Goal: Use online tool/utility: Utilize a website feature to perform a specific function

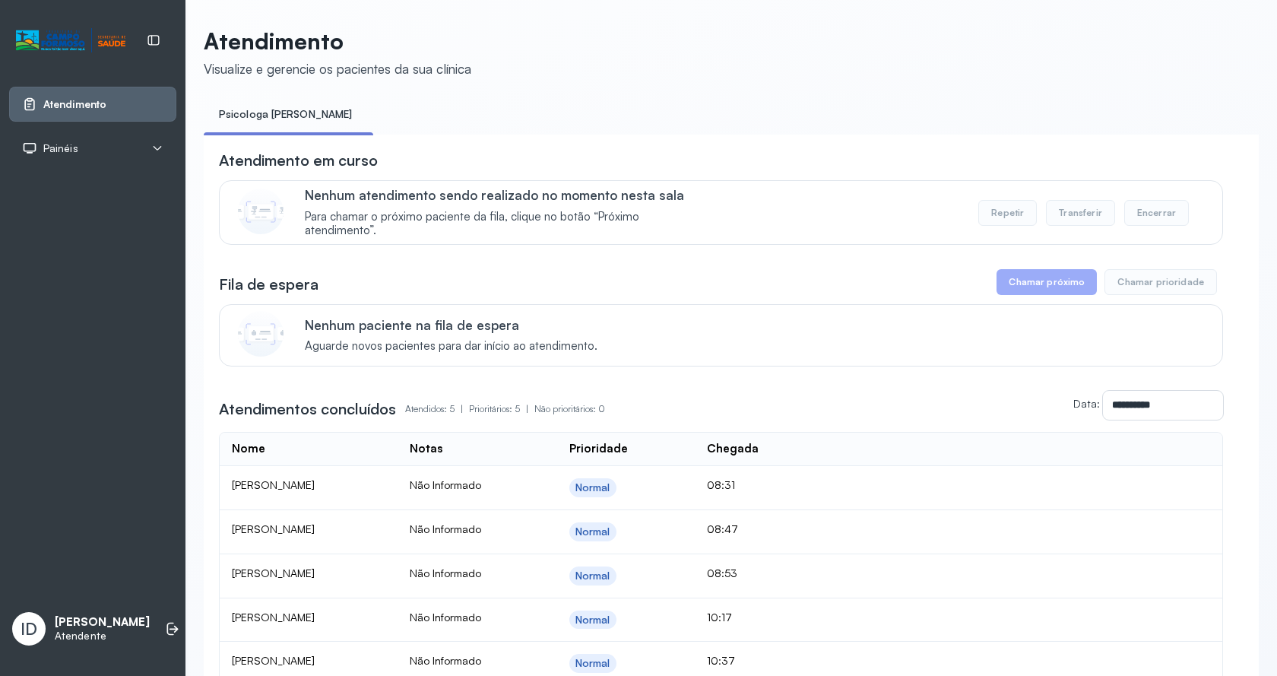
scroll to position [166, 0]
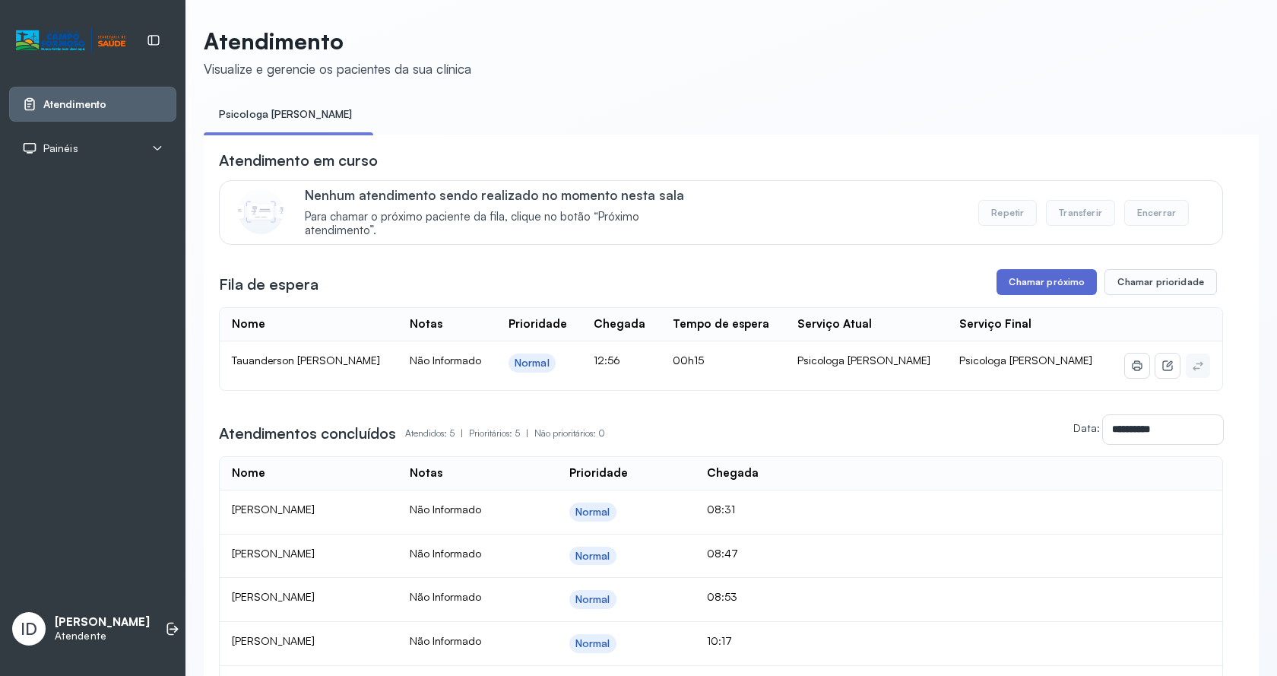
click at [1061, 284] on button "Chamar próximo" at bounding box center [1046, 282] width 100 height 26
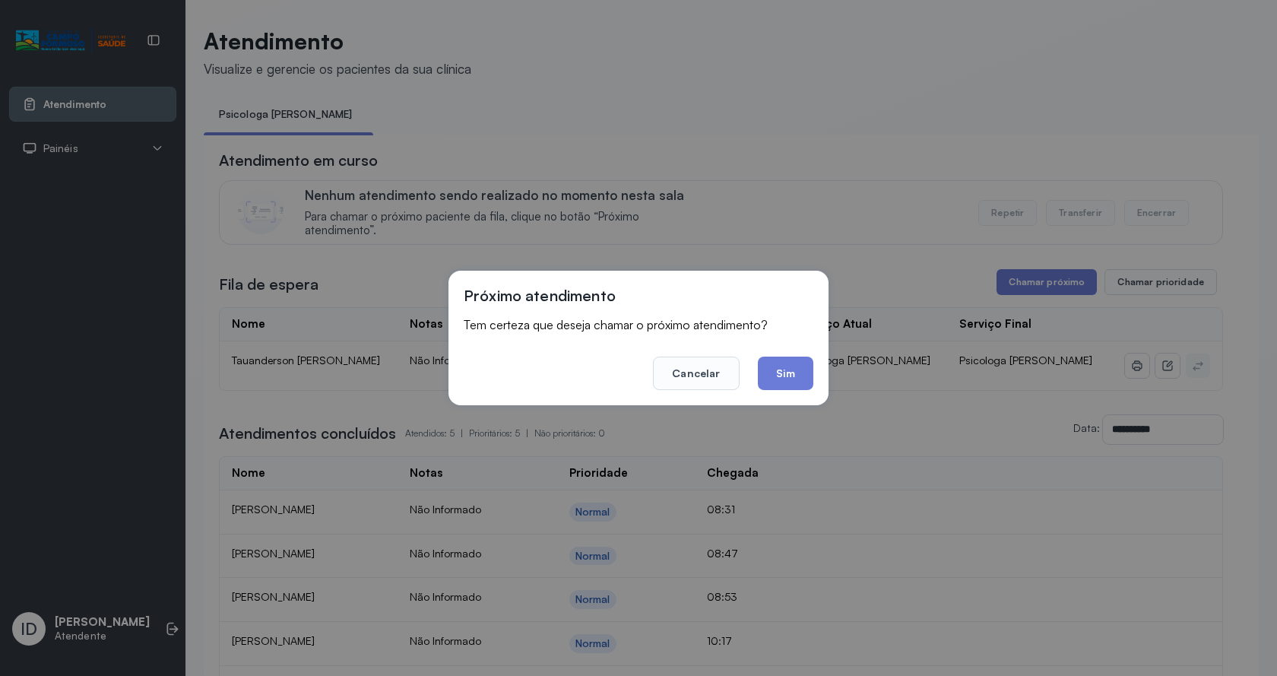
drag, startPoint x: 806, startPoint y: 375, endPoint x: 784, endPoint y: 347, distance: 36.2
click at [806, 375] on button "Sim" at bounding box center [785, 372] width 55 height 33
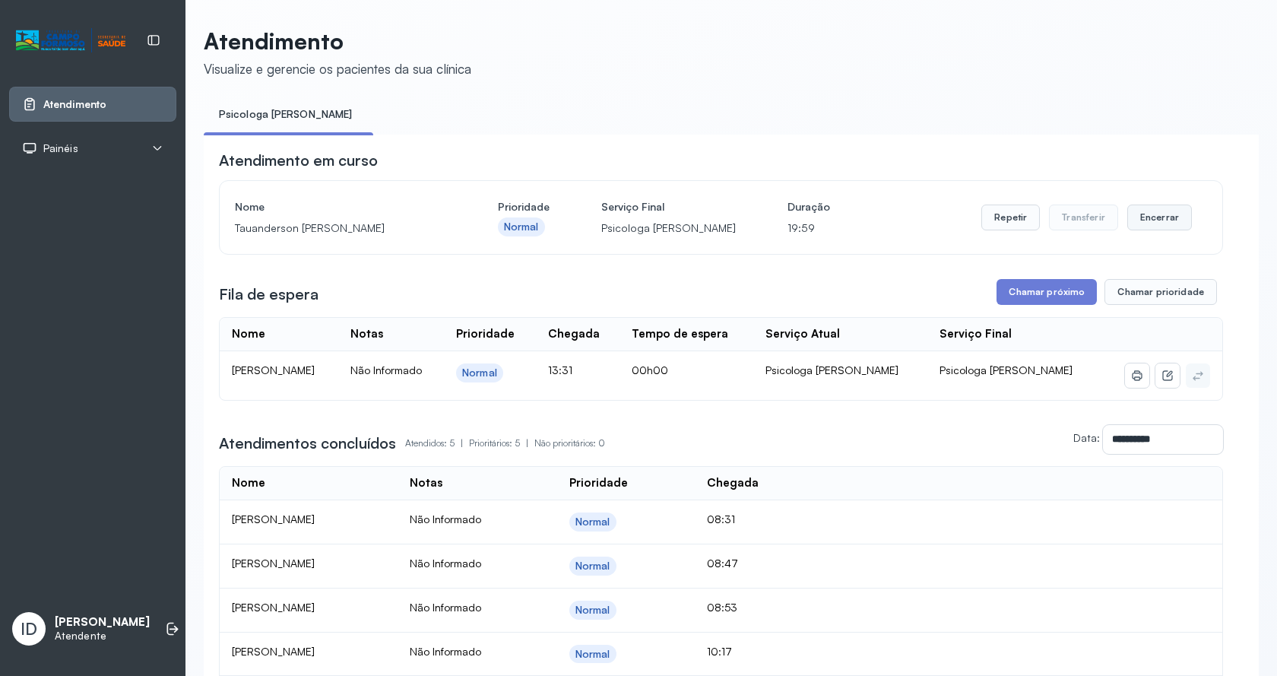
click at [1146, 218] on button "Encerrar" at bounding box center [1159, 217] width 65 height 26
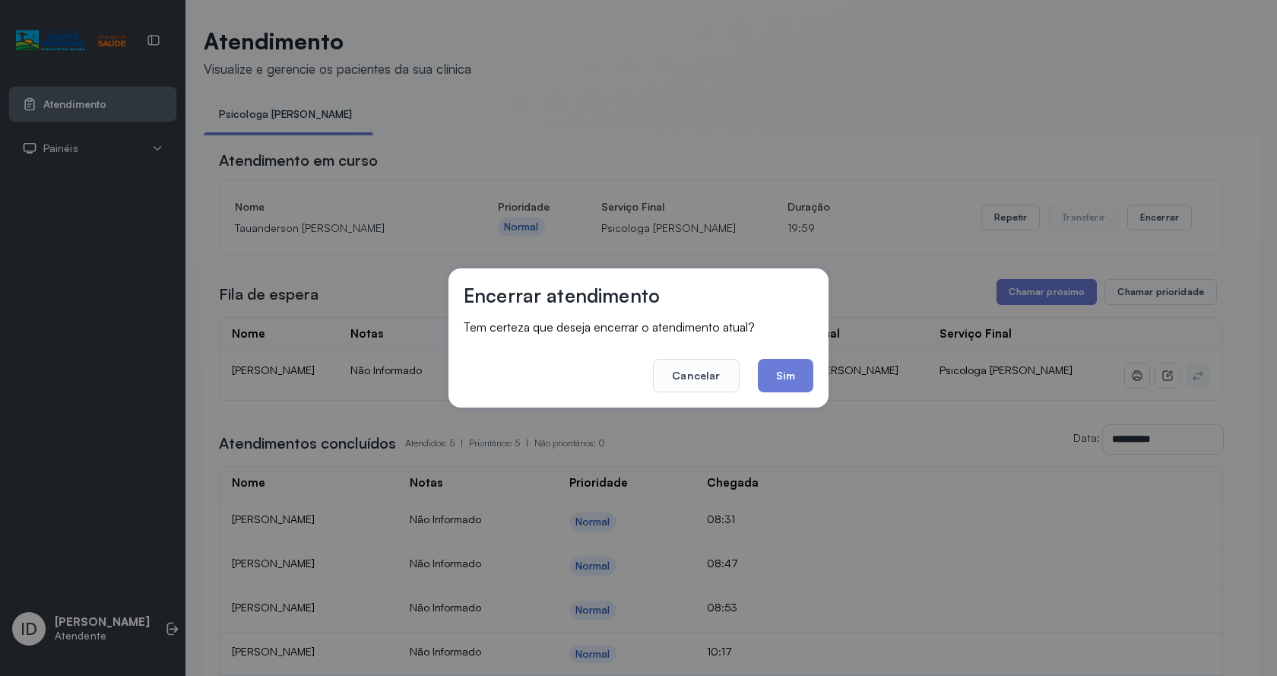
click at [809, 370] on button "Sim" at bounding box center [785, 375] width 55 height 33
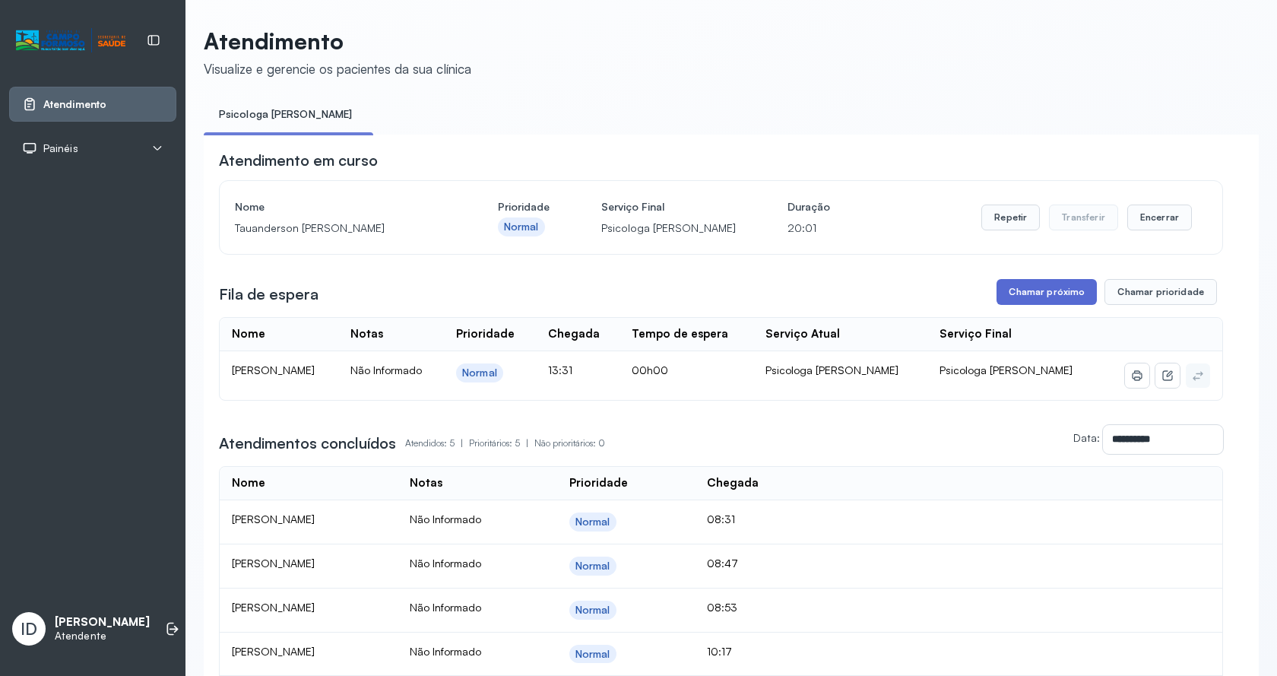
click at [1038, 295] on button "Chamar próximo" at bounding box center [1046, 292] width 100 height 26
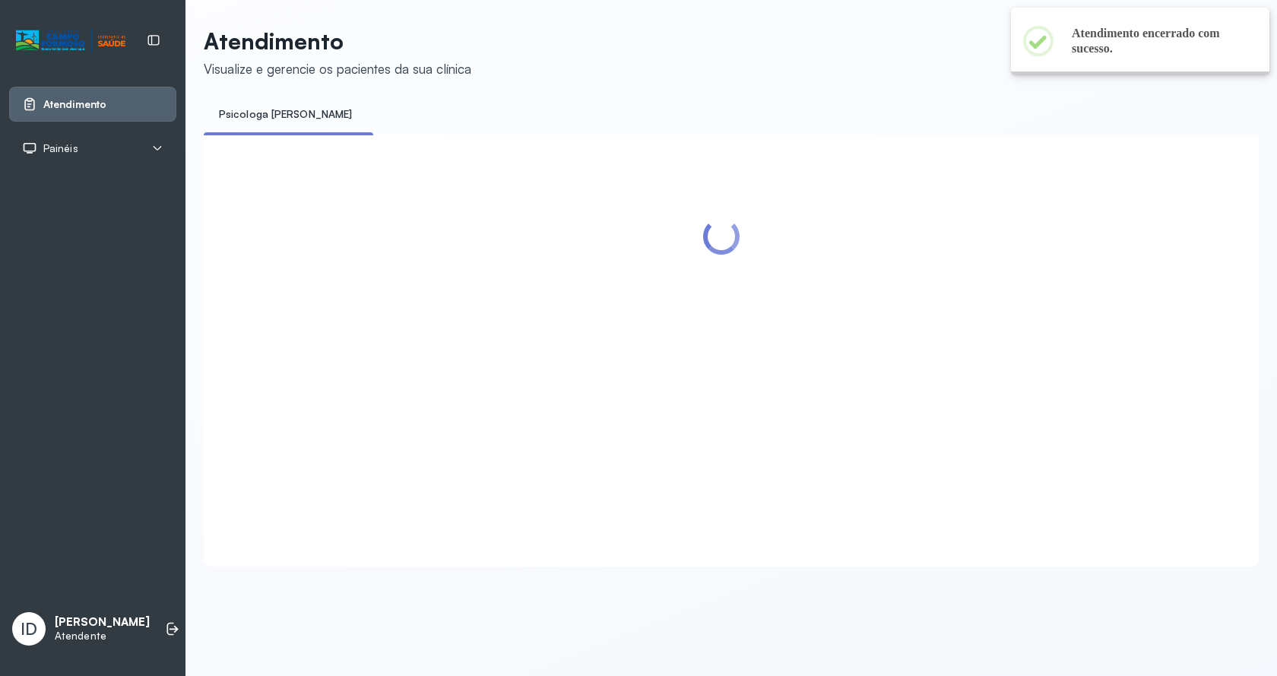
click at [781, 393] on div at bounding box center [721, 332] width 1004 height 365
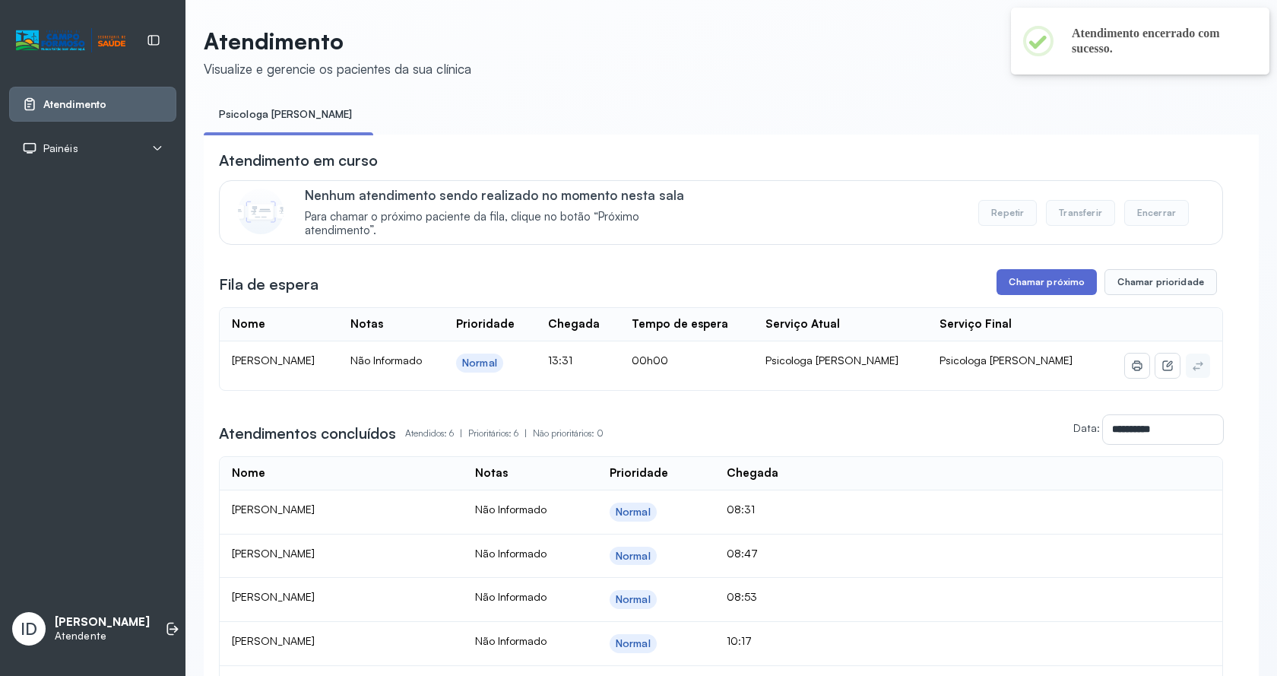
click at [1065, 292] on button "Chamar próximo" at bounding box center [1046, 282] width 100 height 26
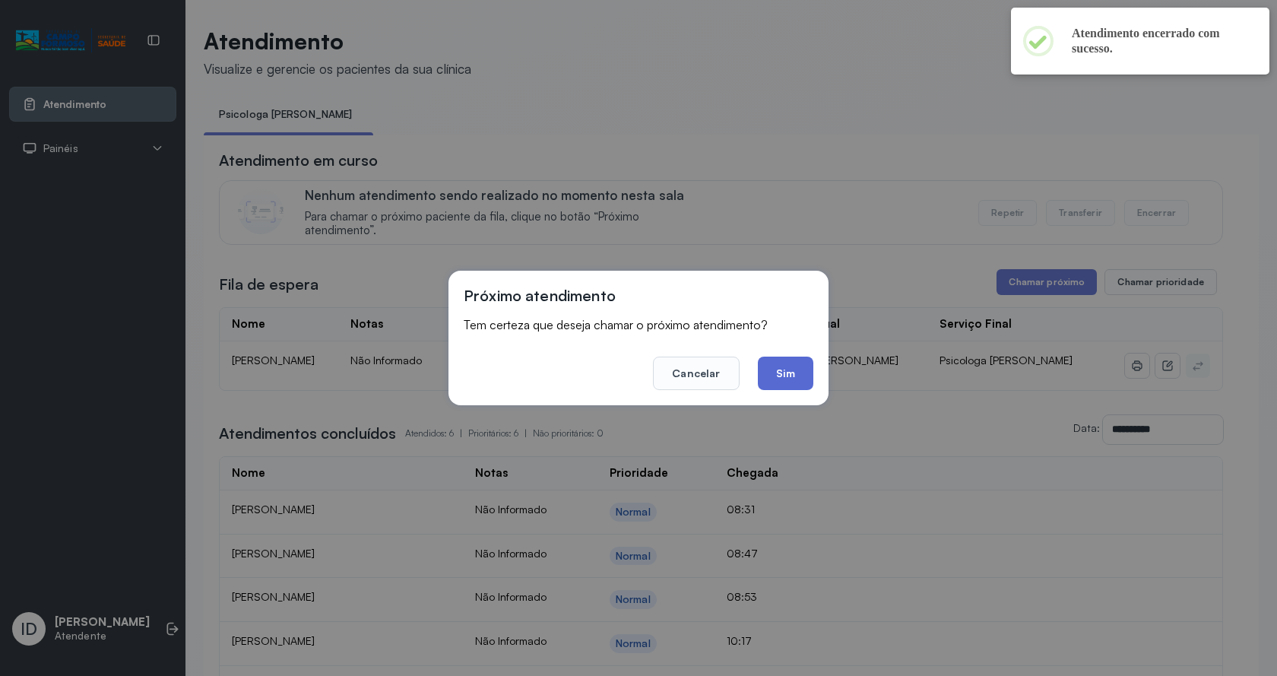
click at [783, 375] on button "Sim" at bounding box center [785, 372] width 55 height 33
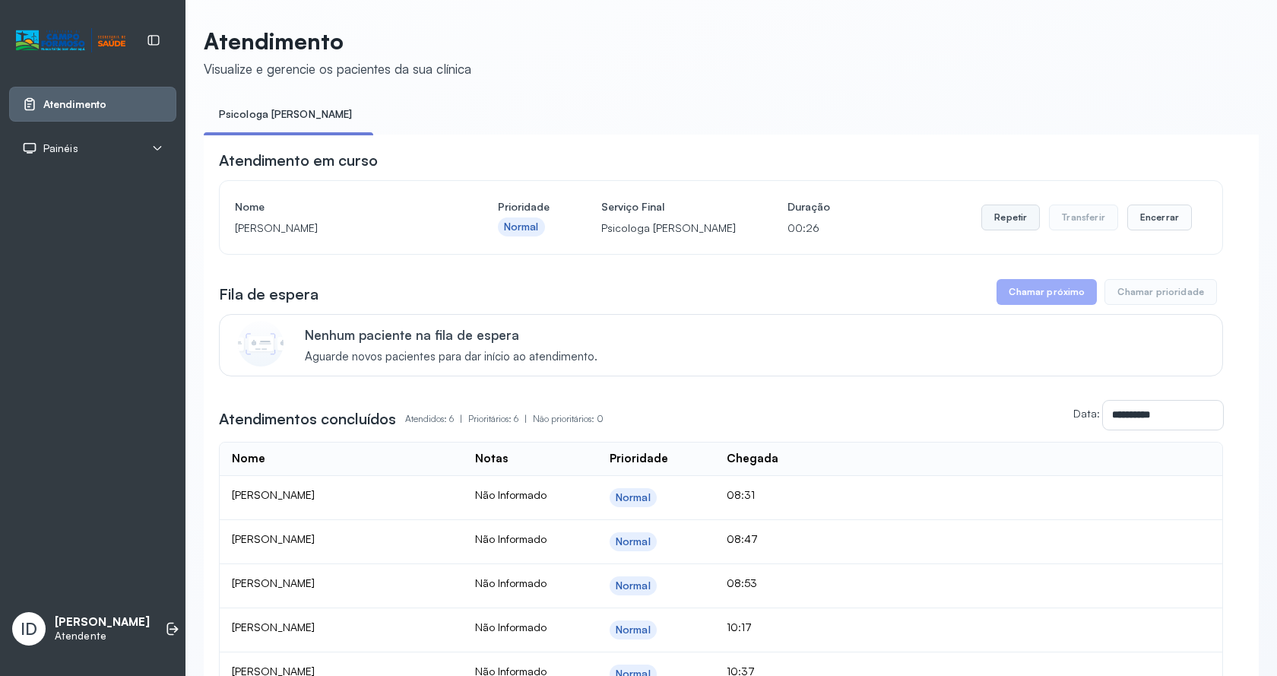
click at [999, 216] on button "Repetir" at bounding box center [1010, 217] width 59 height 26
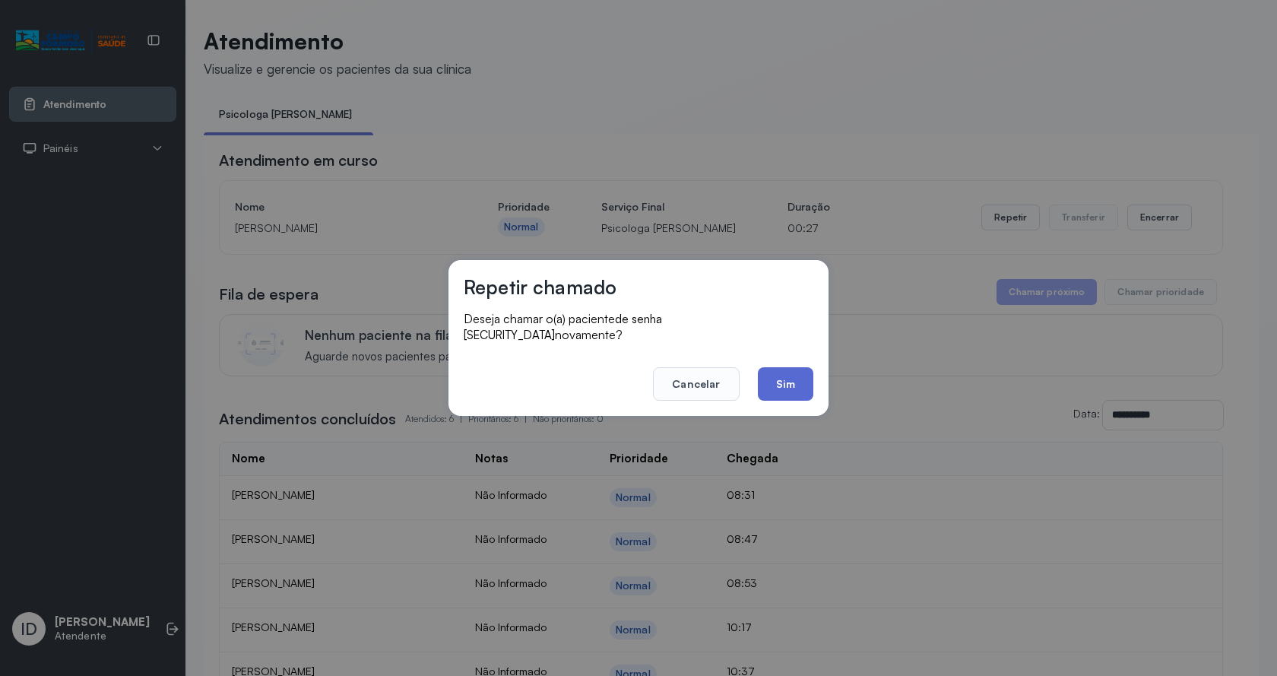
click at [783, 384] on button "Sim" at bounding box center [785, 383] width 55 height 33
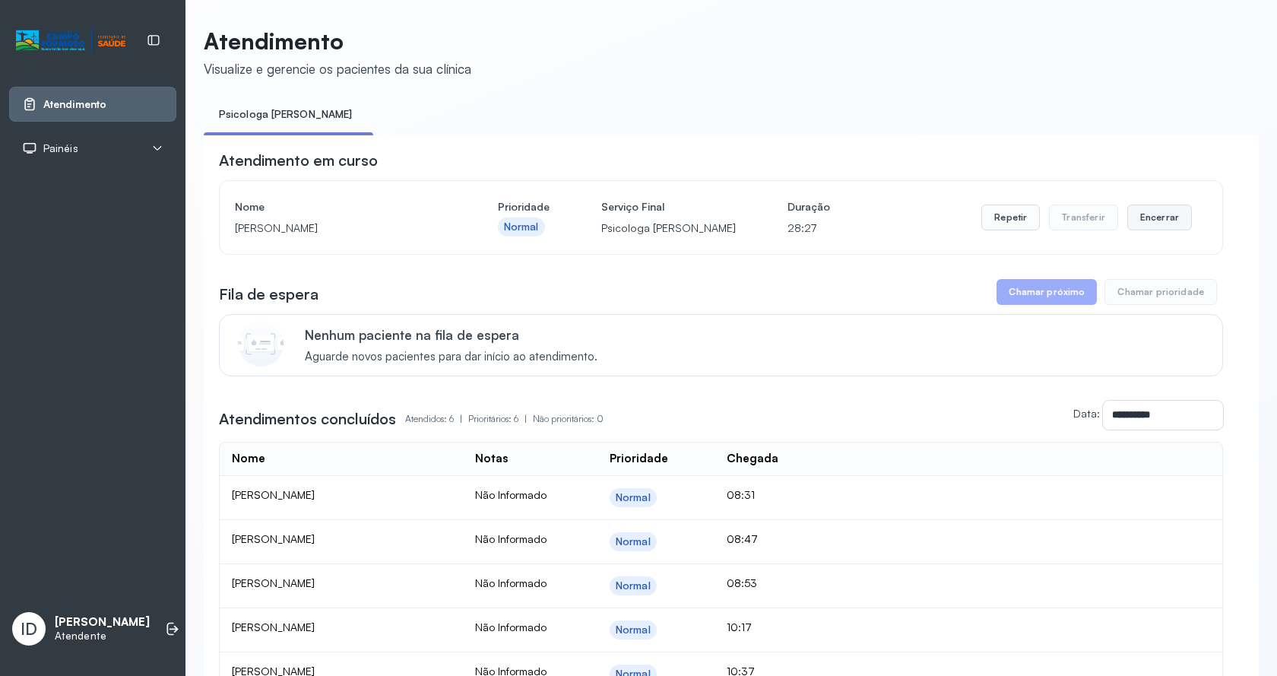
click at [1146, 216] on button "Encerrar" at bounding box center [1159, 217] width 65 height 26
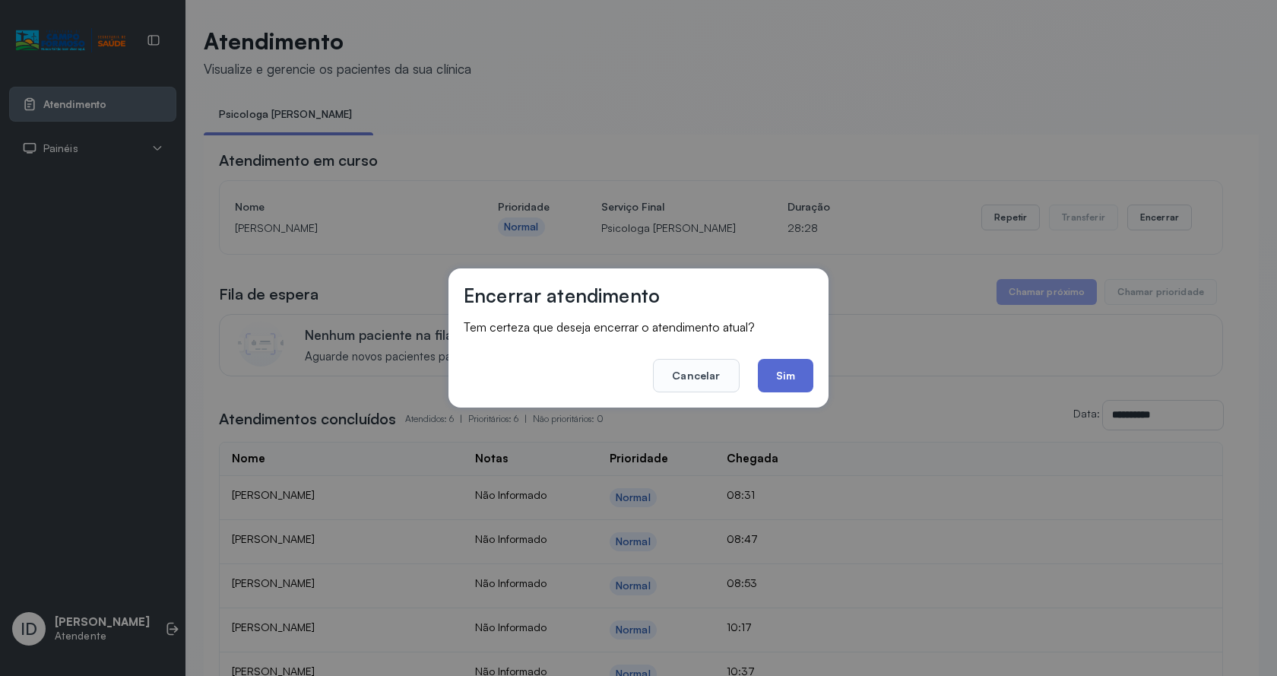
click at [790, 386] on button "Sim" at bounding box center [785, 375] width 55 height 33
